Goal: Information Seeking & Learning: Learn about a topic

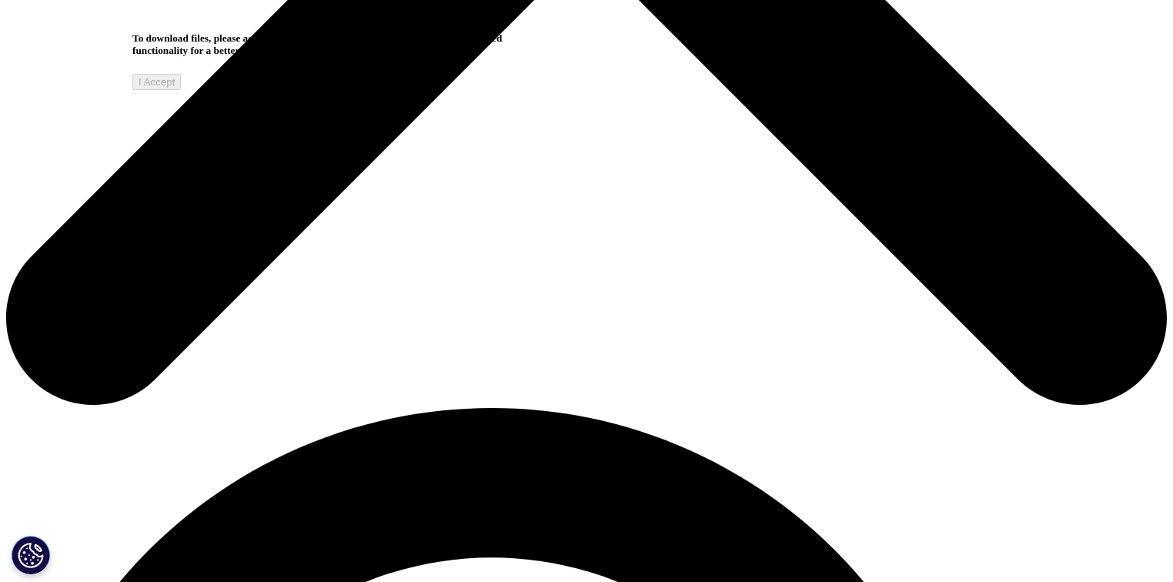
scroll to position [804, 0]
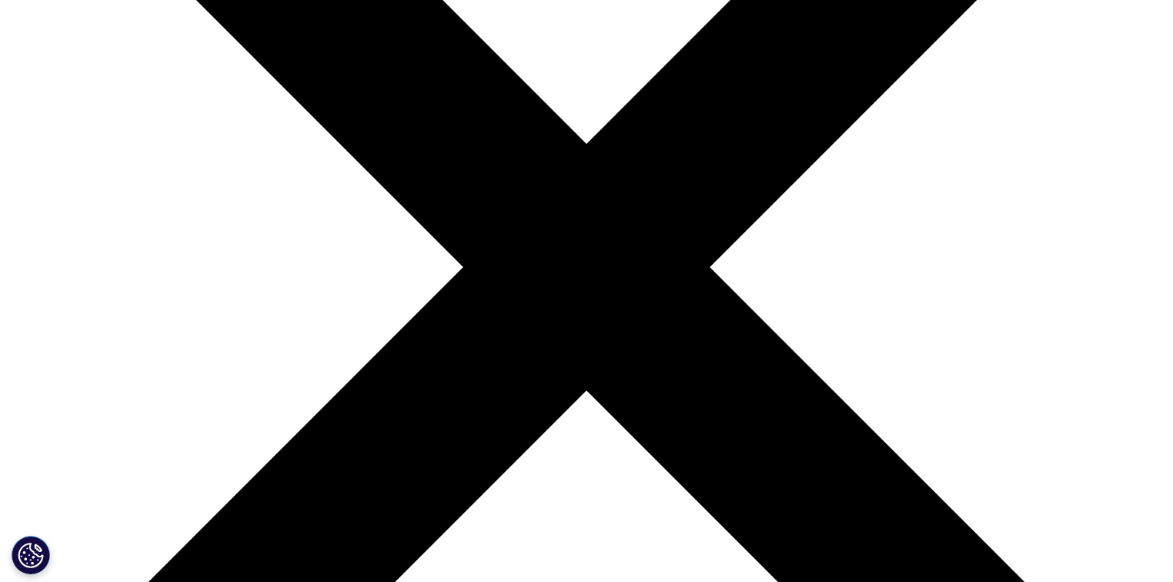
scroll to position [330, 0]
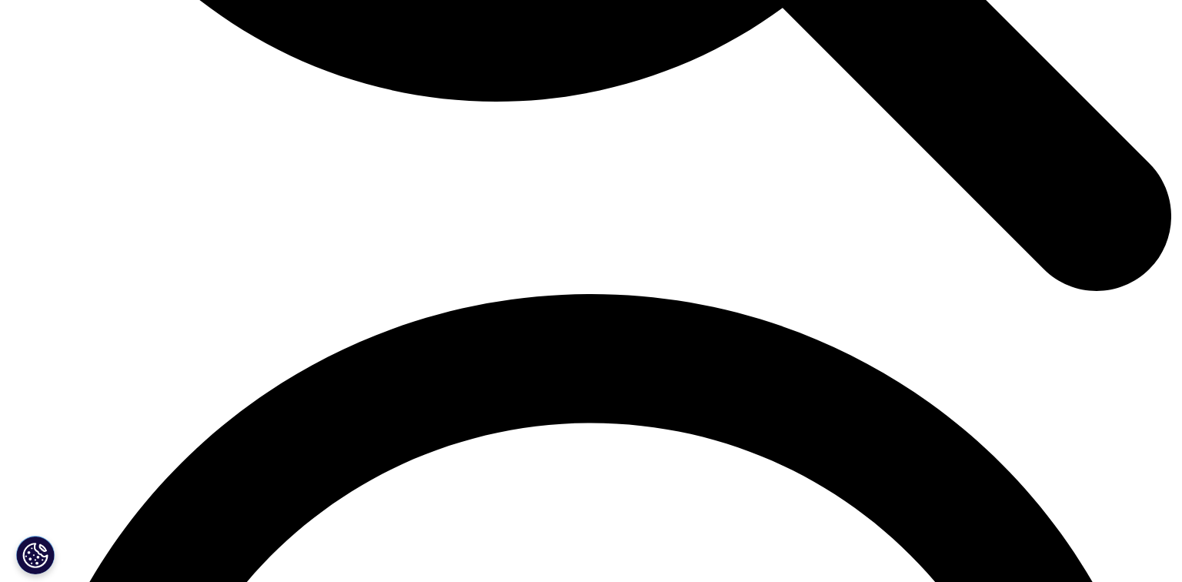
scroll to position [1971, 0]
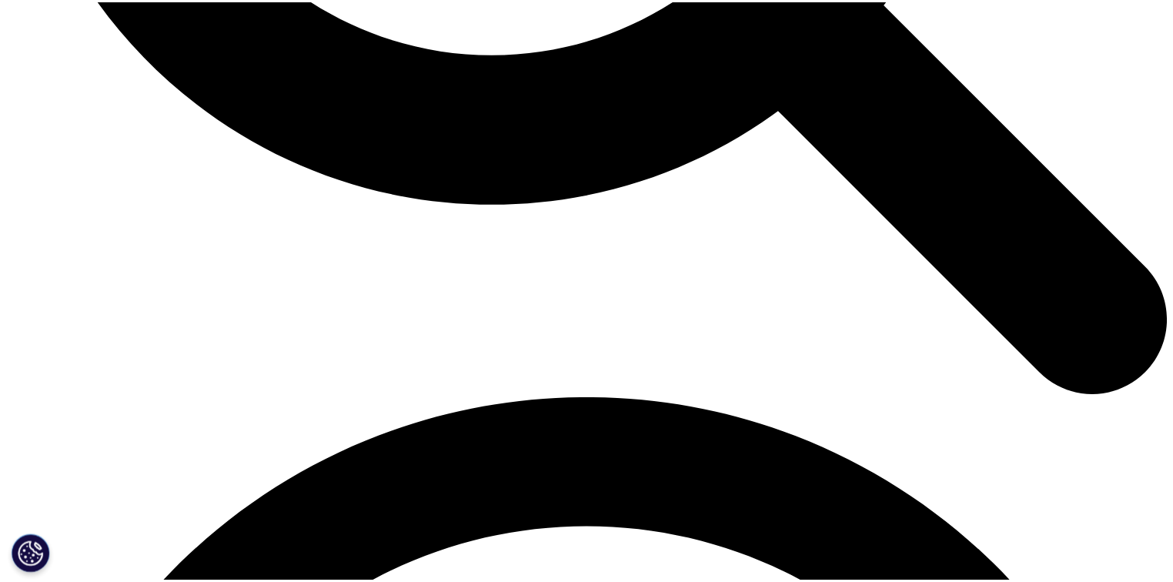
scroll to position [0, 0]
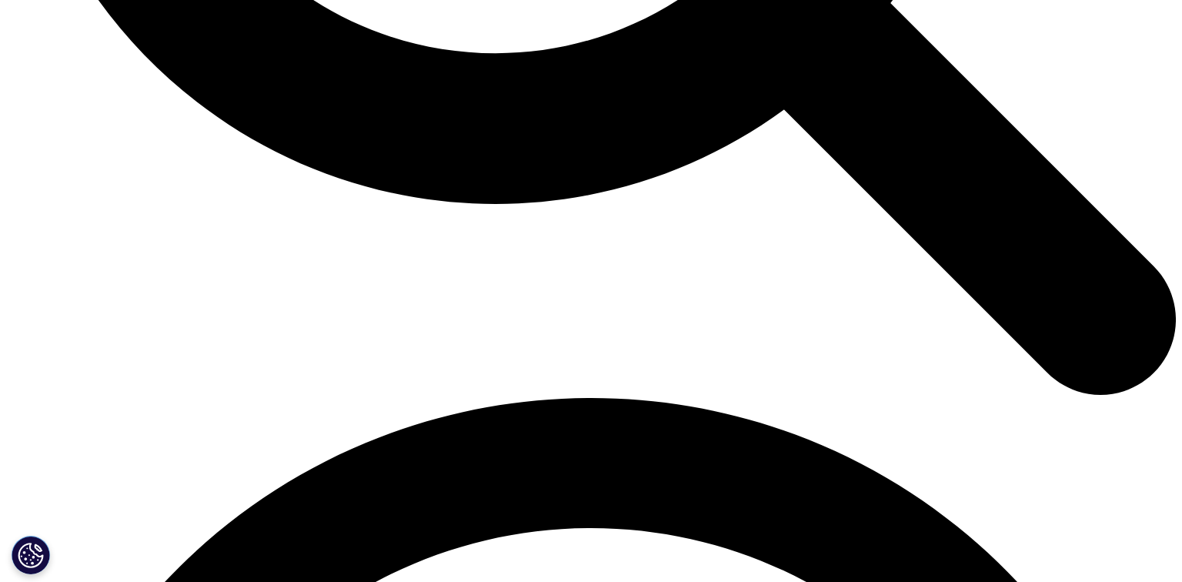
drag, startPoint x: 1047, startPoint y: 33, endPoint x: 998, endPoint y: 68, distance: 60.2
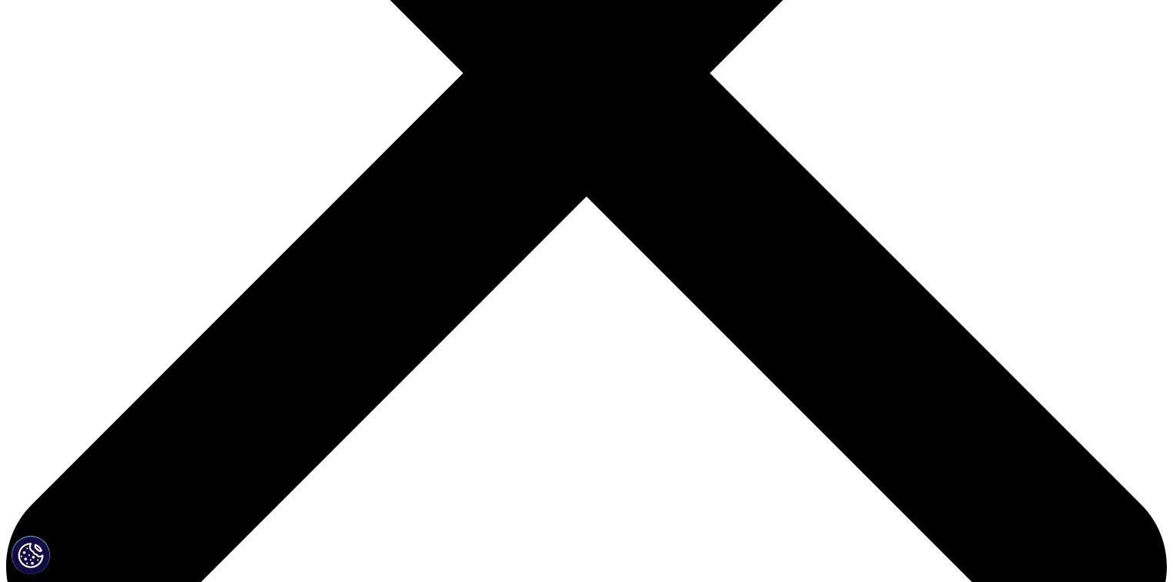
scroll to position [554, 0]
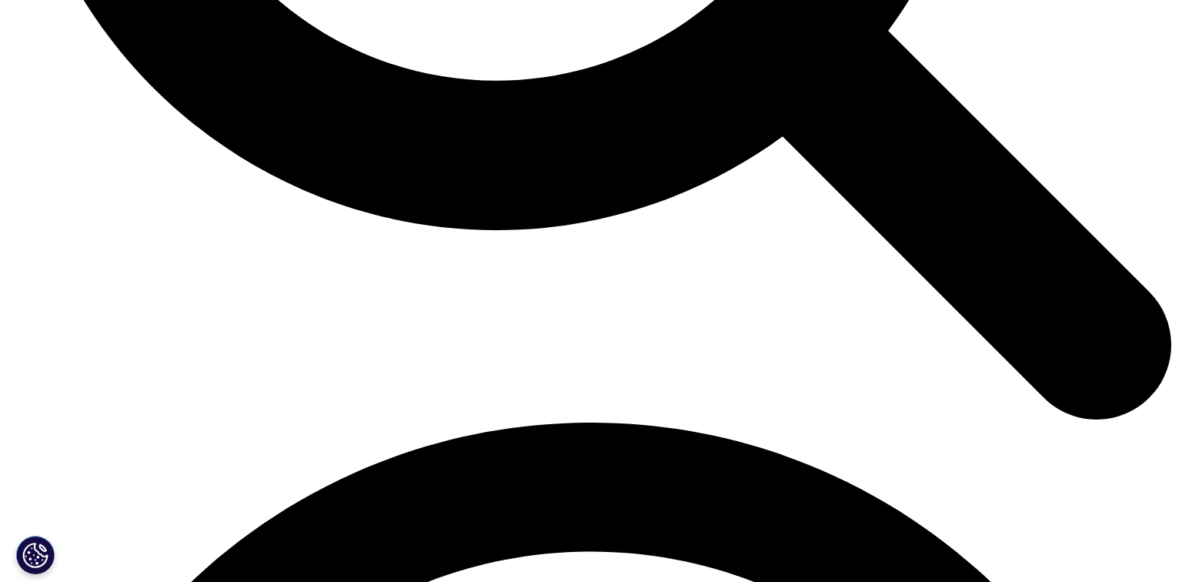
scroll to position [1909, 0]
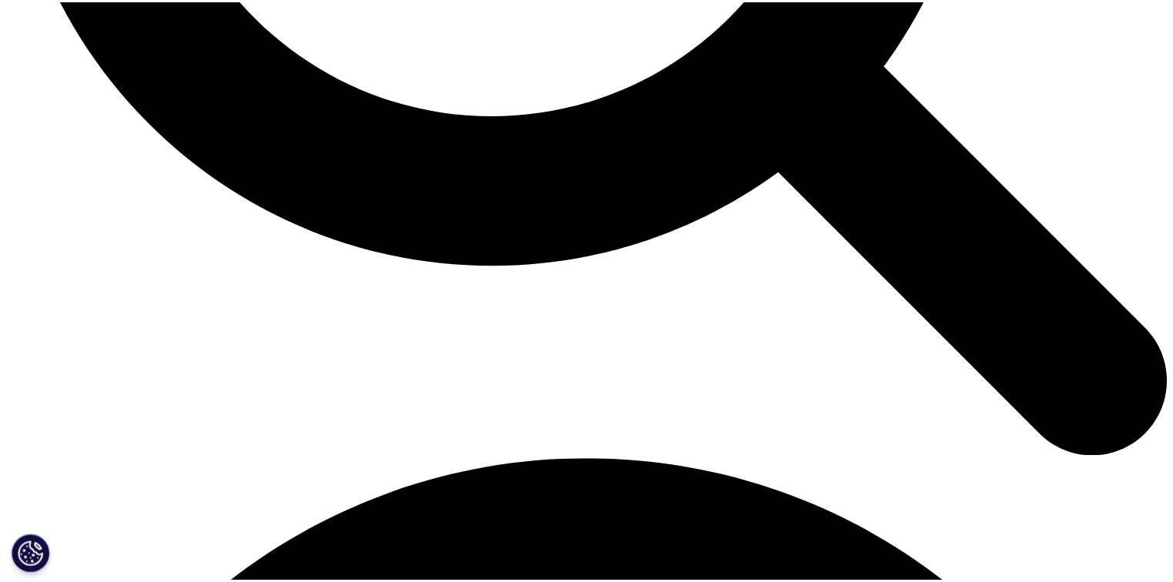
scroll to position [0, 0]
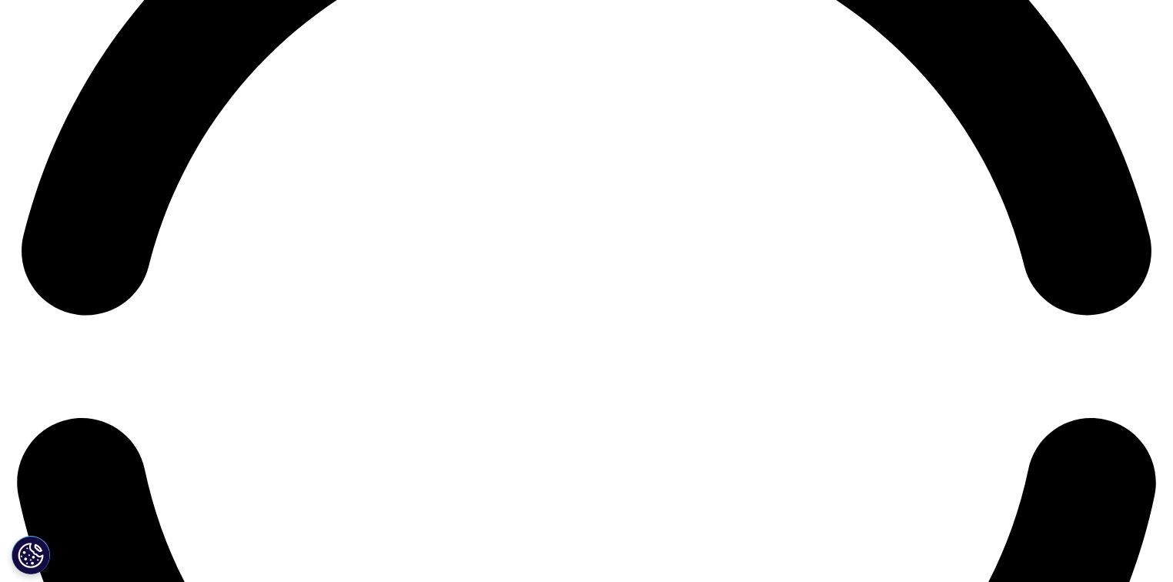
scroll to position [2525, 0]
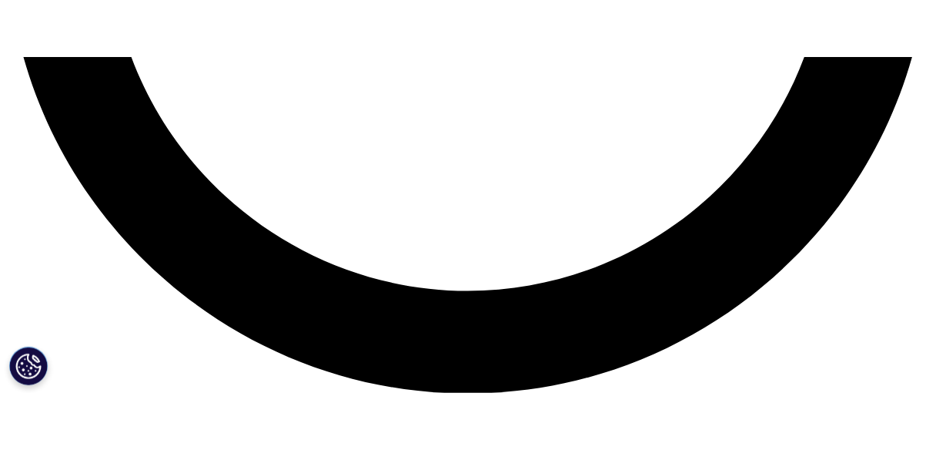
scroll to position [2464, 0]
